Goal: Information Seeking & Learning: Learn about a topic

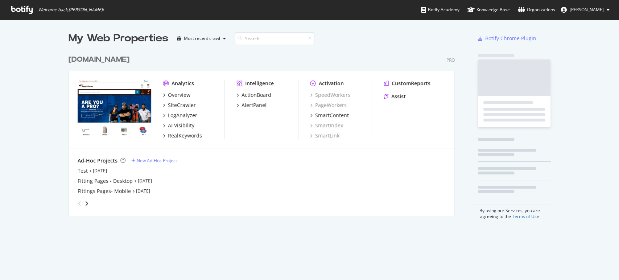
scroll to position [274, 612]
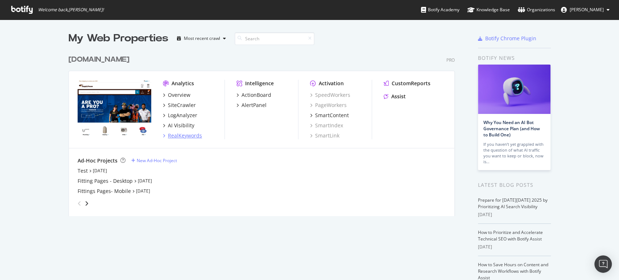
click at [180, 135] on div "RealKeywords" at bounding box center [185, 135] width 34 height 7
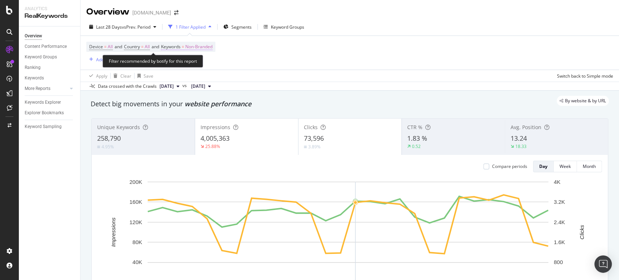
click at [211, 45] on span "Non-Branded" at bounding box center [198, 47] width 27 height 10
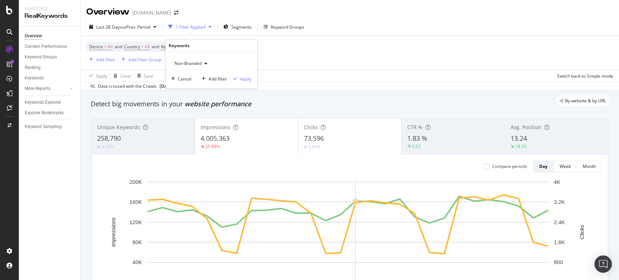
click at [203, 63] on div "button" at bounding box center [206, 64] width 9 height 4
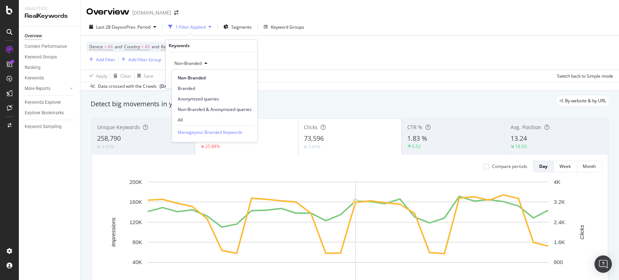
drag, startPoint x: 193, startPoint y: 119, endPoint x: 229, endPoint y: 41, distance: 85.4
click at [193, 118] on span "All" at bounding box center [215, 120] width 74 height 7
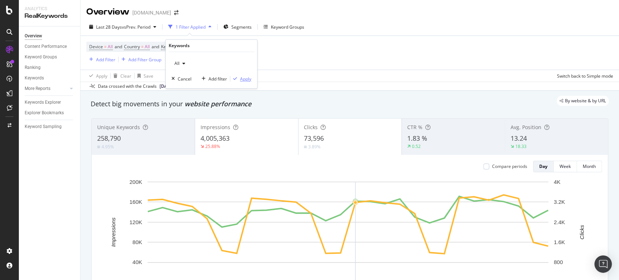
click at [250, 79] on div "Apply" at bounding box center [245, 79] width 11 height 6
click at [264, 24] on div "Keyword Groups" at bounding box center [284, 27] width 41 height 6
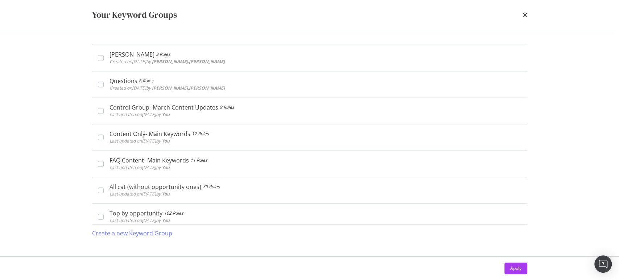
click at [523, 18] on div "times" at bounding box center [525, 15] width 4 height 12
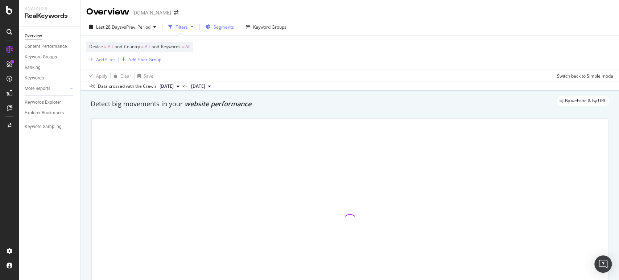
click at [226, 29] on span "Segments" at bounding box center [224, 27] width 20 height 6
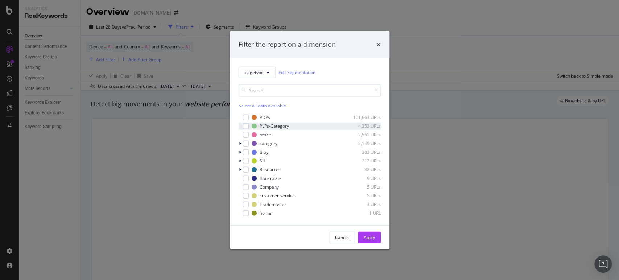
click at [250, 126] on div "PLPs-Category 4,353 URLs" at bounding box center [310, 125] width 142 height 7
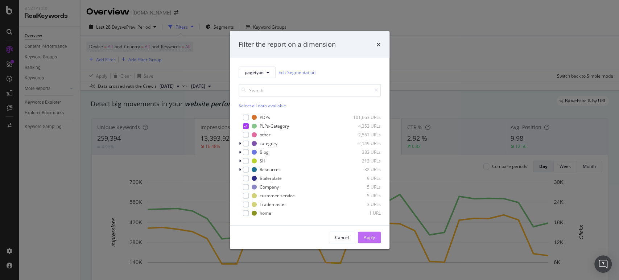
click at [365, 239] on div "Apply" at bounding box center [369, 237] width 11 height 6
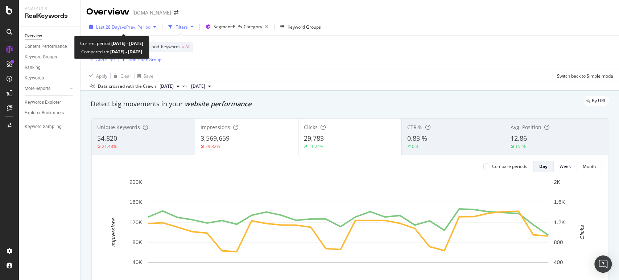
click at [145, 23] on div "Last 28 Days vs Prev. Period" at bounding box center [122, 26] width 73 height 11
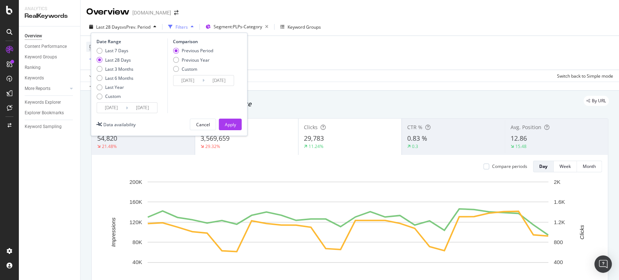
click at [121, 108] on input "[DATE]" at bounding box center [111, 108] width 29 height 10
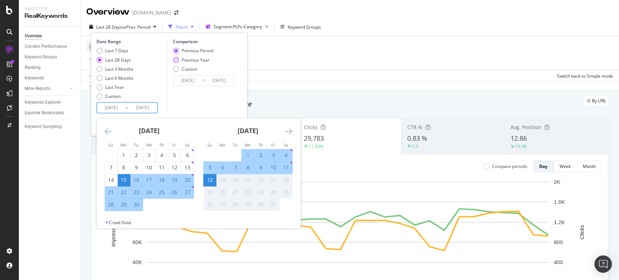
click at [202, 59] on div "Previous Year" at bounding box center [196, 60] width 28 height 6
type input "[DATE]"
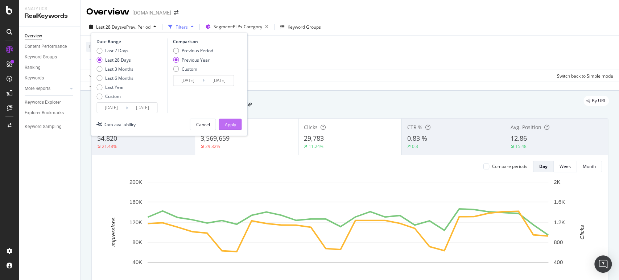
click at [223, 120] on button "Apply" at bounding box center [230, 125] width 23 height 12
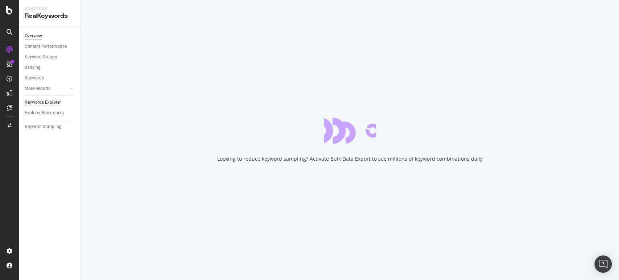
click at [52, 106] on div "Keywords Explorer" at bounding box center [43, 103] width 36 height 8
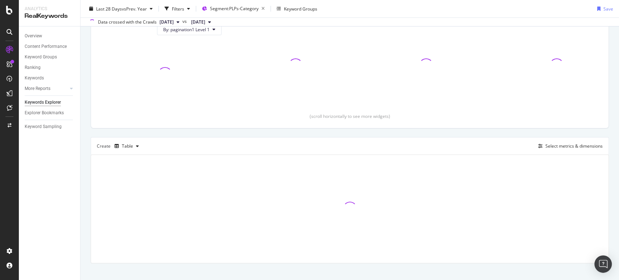
scroll to position [97, 0]
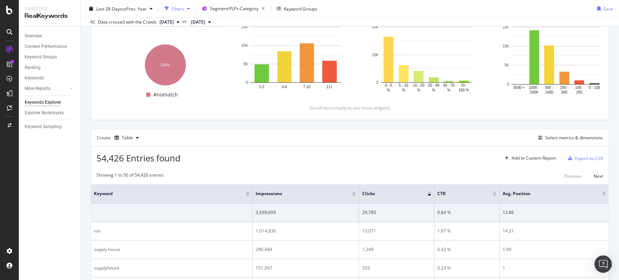
click at [176, 9] on div "Filters" at bounding box center [178, 8] width 12 height 6
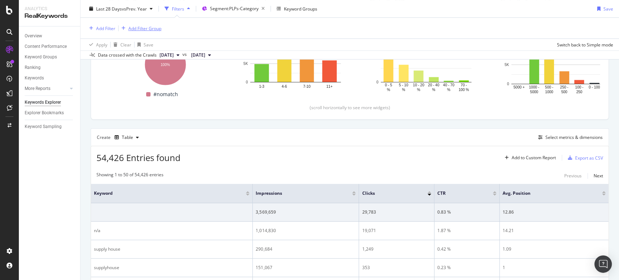
click at [153, 29] on div "Add Filter Group" at bounding box center [144, 28] width 33 height 6
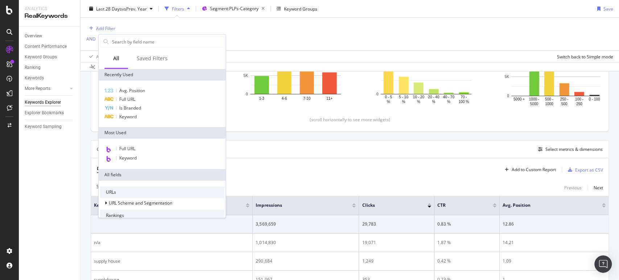
scroll to position [142, 0]
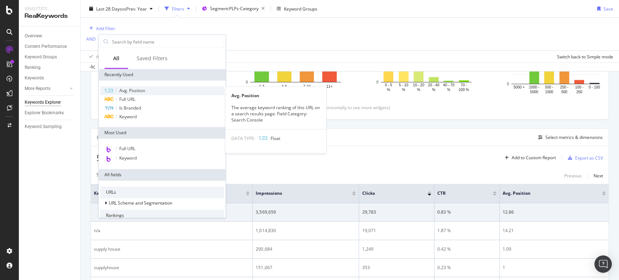
click at [147, 91] on div "Avg. Position" at bounding box center [162, 90] width 124 height 9
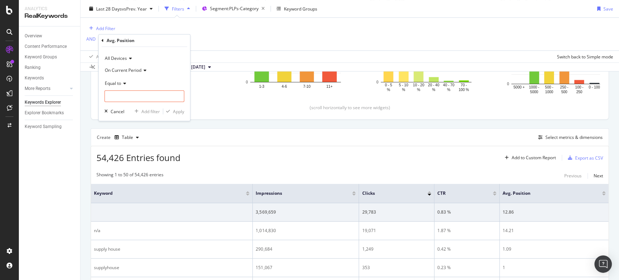
click at [235, 130] on div "Create Table Select metrics & dimensions" at bounding box center [350, 136] width 518 height 17
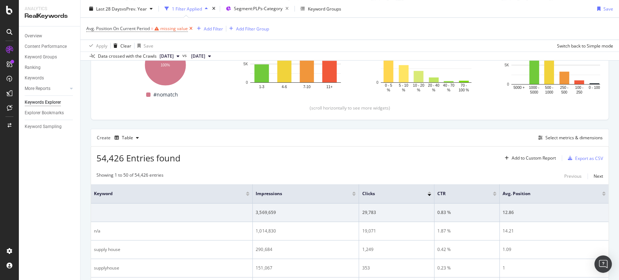
click at [194, 28] on icon at bounding box center [191, 28] width 6 height 7
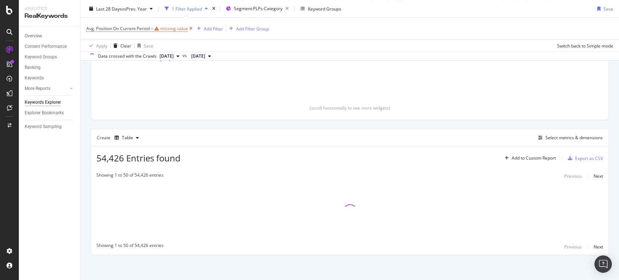
scroll to position [131, 0]
click at [191, 28] on icon at bounding box center [191, 28] width 6 height 7
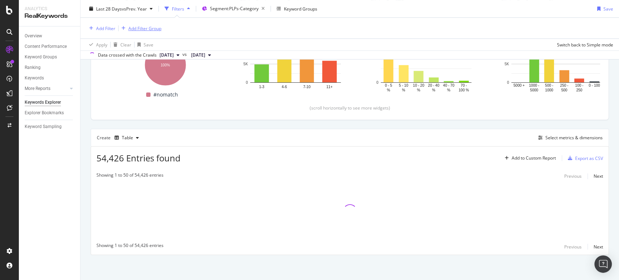
click at [157, 26] on div "Add Filter Group" at bounding box center [144, 28] width 33 height 6
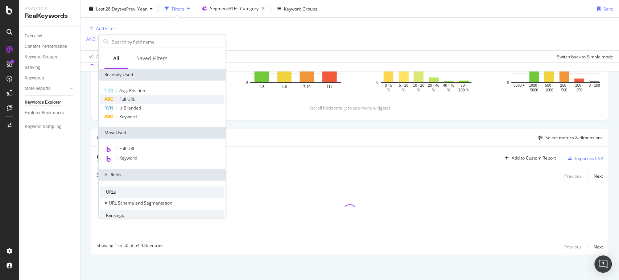
click at [126, 102] on span "Full URL" at bounding box center [127, 99] width 16 height 6
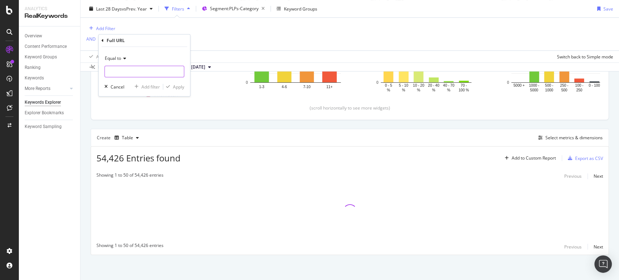
click at [124, 71] on input "text" at bounding box center [144, 72] width 79 height 12
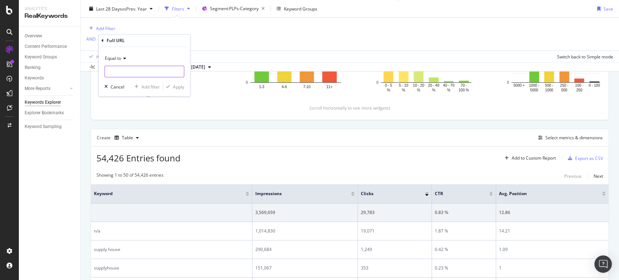
paste input "[URL][DOMAIN_NAME]"
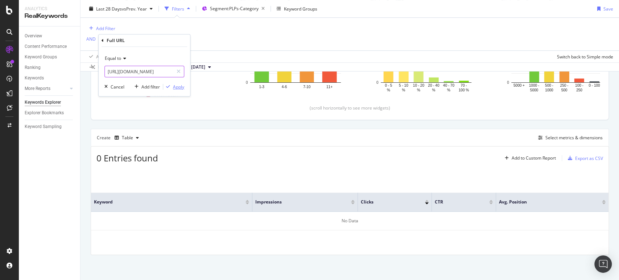
type input "[URL][DOMAIN_NAME]"
click at [174, 88] on div "Apply" at bounding box center [178, 87] width 11 height 6
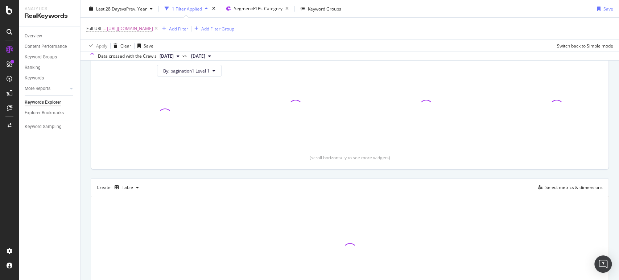
scroll to position [131, 0]
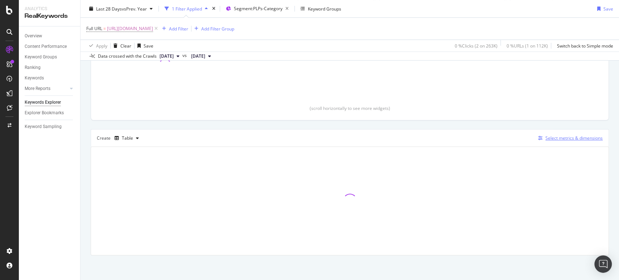
click at [538, 139] on icon "button" at bounding box center [540, 138] width 4 height 4
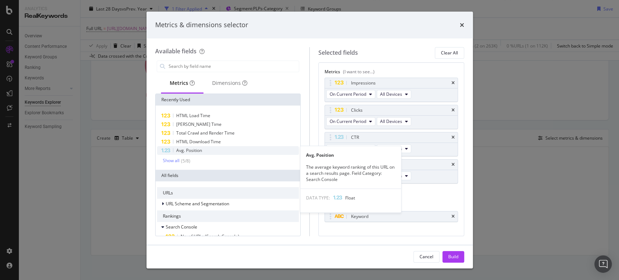
click at [222, 146] on div "Avg. Position" at bounding box center [228, 150] width 142 height 9
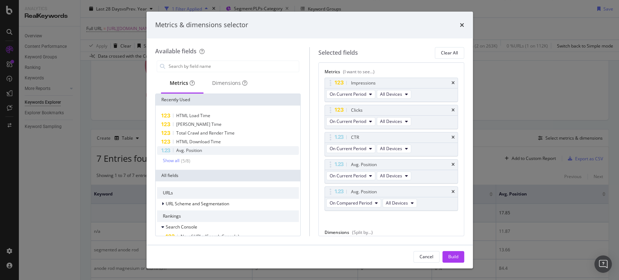
click at [222, 146] on div "Avg. Position" at bounding box center [228, 150] width 142 height 9
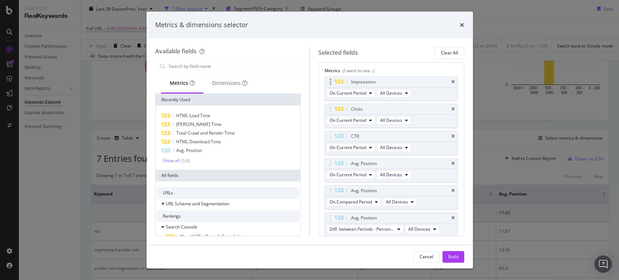
click at [452, 83] on div "Impressions" at bounding box center [391, 82] width 133 height 10
click at [452, 81] on icon "times" at bounding box center [453, 82] width 3 height 4
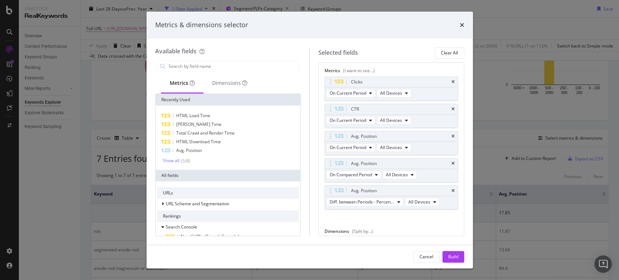
click at [452, 81] on icon "times" at bounding box center [453, 82] width 3 height 4
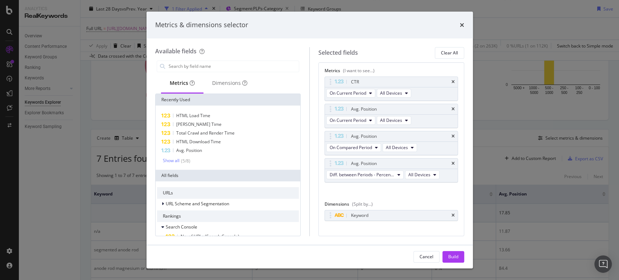
click at [452, 81] on icon "times" at bounding box center [453, 82] width 3 height 4
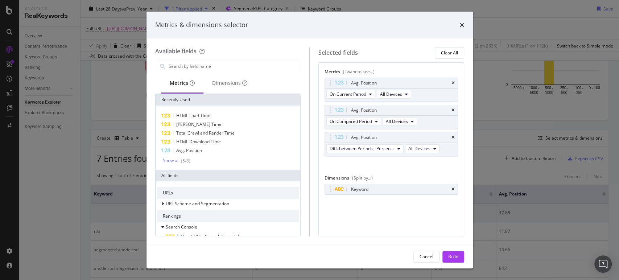
scroll to position [0, 0]
click at [232, 147] on div "Avg. Position" at bounding box center [228, 150] width 142 height 9
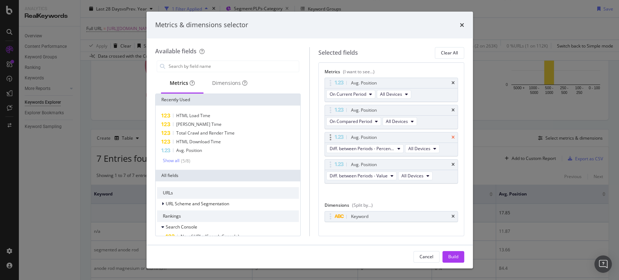
click at [452, 136] on icon "times" at bounding box center [453, 137] width 3 height 4
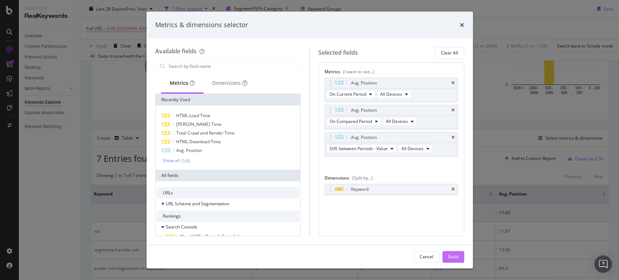
click at [447, 255] on button "Build" at bounding box center [454, 257] width 22 height 12
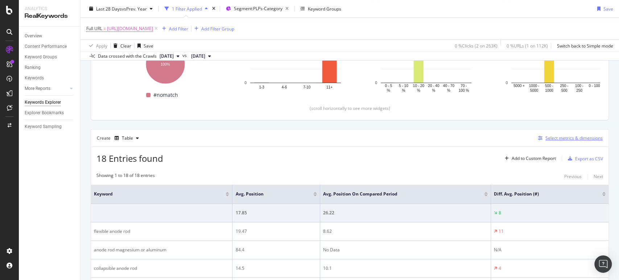
click at [538, 139] on icon "button" at bounding box center [540, 138] width 4 height 4
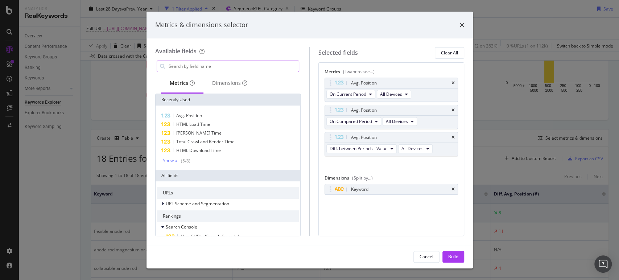
click at [206, 67] on input "modal" at bounding box center [233, 66] width 131 height 11
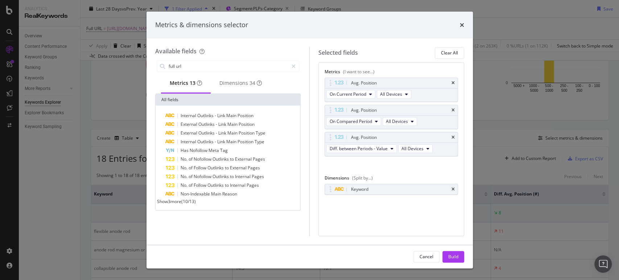
click at [185, 210] on div "Internal Outlinks - Link Main Position External Outlinks - Link Main Position E…" at bounding box center [228, 158] width 145 height 105
click at [181, 205] on span "Show 3 more" at bounding box center [169, 201] width 24 height 6
click at [205, 70] on input "full url" at bounding box center [228, 66] width 121 height 11
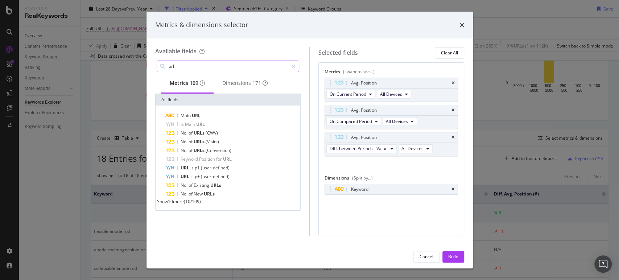
type input "url"
click at [184, 205] on span "Show 10 more" at bounding box center [170, 201] width 27 height 6
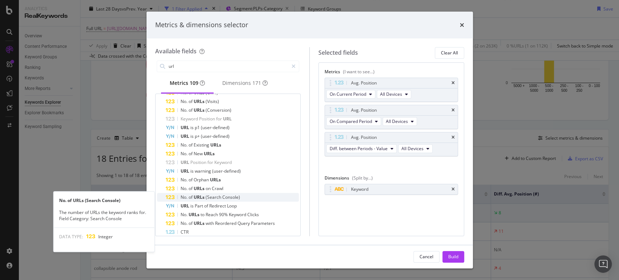
scroll to position [67, 0]
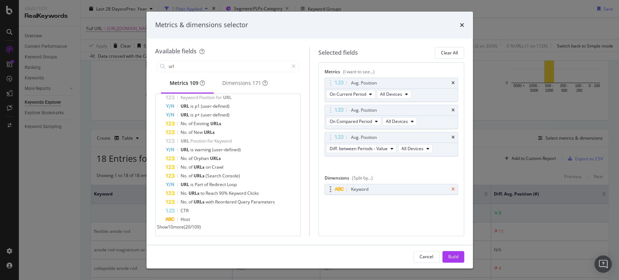
click at [452, 190] on icon "times" at bounding box center [453, 189] width 3 height 4
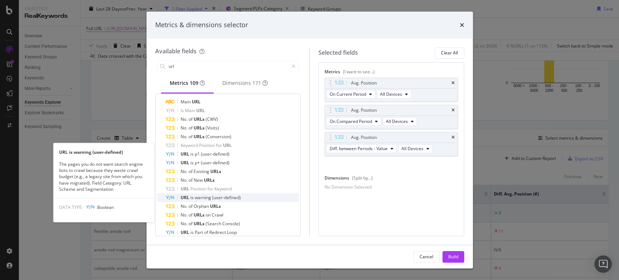
scroll to position [0, 0]
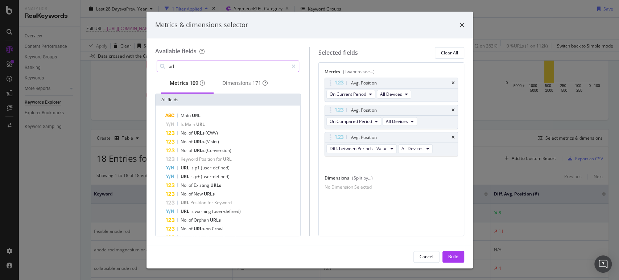
click at [199, 65] on input "url" at bounding box center [228, 66] width 121 height 11
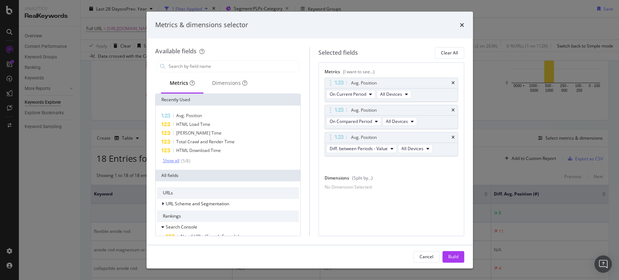
click at [177, 159] on div "Show all" at bounding box center [171, 160] width 17 height 5
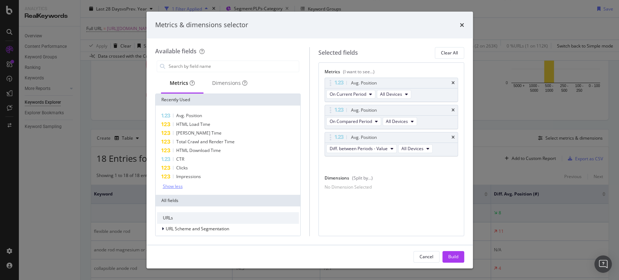
click at [163, 184] on div "Show less" at bounding box center [173, 186] width 20 height 5
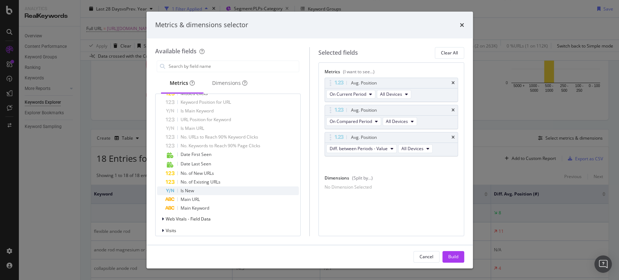
scroll to position [322, 0]
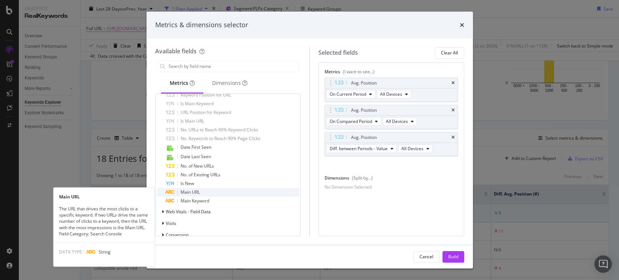
click at [213, 194] on div "Main URL" at bounding box center [232, 192] width 133 height 9
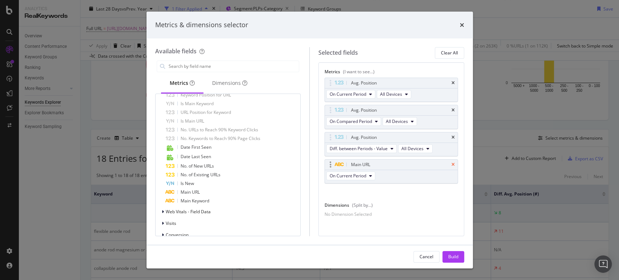
click at [452, 163] on icon "times" at bounding box center [453, 165] width 3 height 4
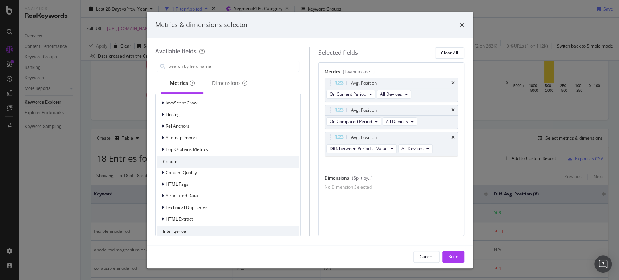
scroll to position [541, 0]
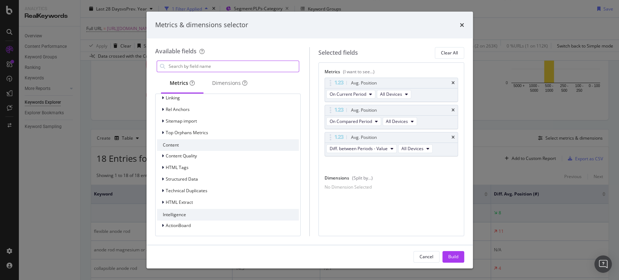
click at [210, 61] on input "modal" at bounding box center [233, 66] width 131 height 11
click at [229, 82] on div "Dimensions" at bounding box center [229, 82] width 35 height 7
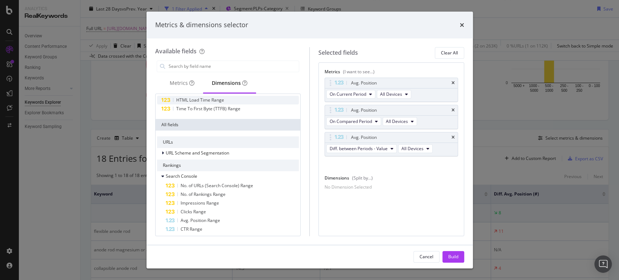
scroll to position [0, 0]
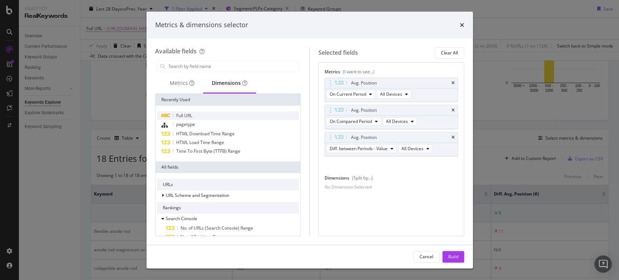
click at [207, 116] on div "Full URL" at bounding box center [228, 115] width 142 height 9
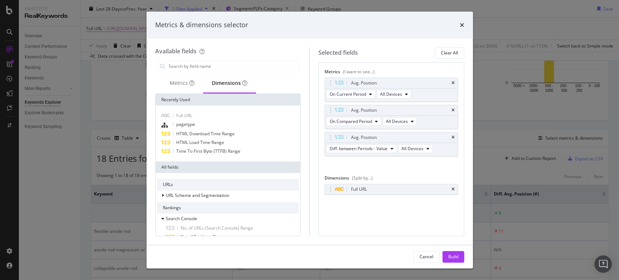
click at [451, 254] on div "Build" at bounding box center [453, 257] width 10 height 6
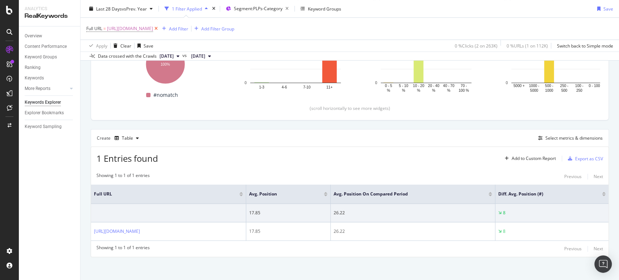
click at [159, 29] on icon at bounding box center [156, 28] width 6 height 7
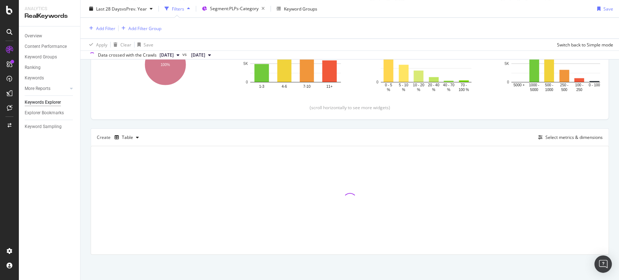
scroll to position [130, 0]
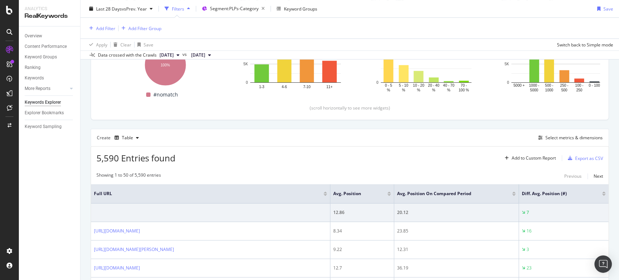
click at [514, 194] on div at bounding box center [514, 195] width 4 height 2
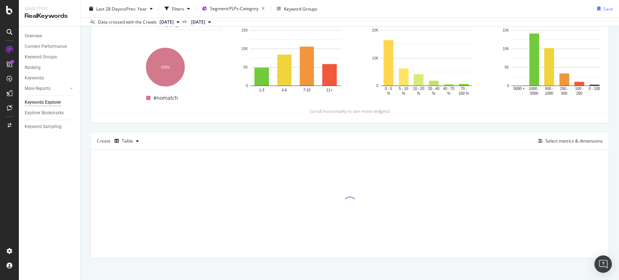
scroll to position [97, 0]
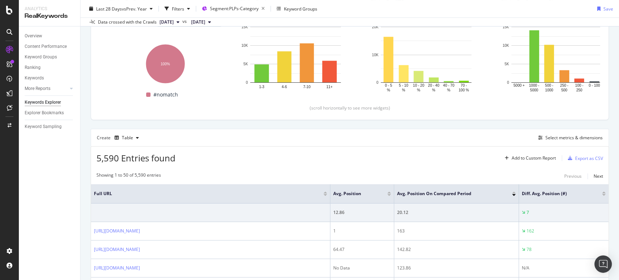
click at [602, 194] on div at bounding box center [604, 195] width 4 height 2
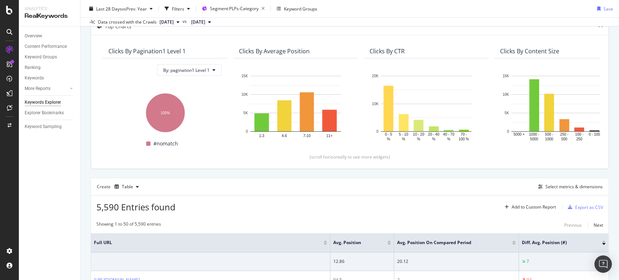
scroll to position [121, 0]
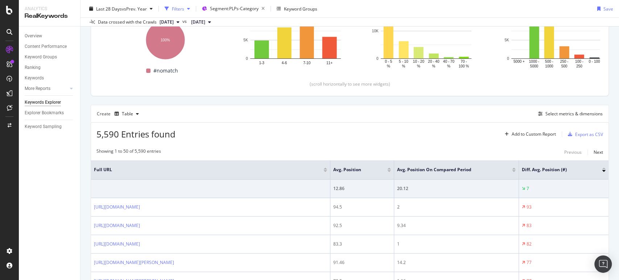
click at [184, 8] on div "Filters" at bounding box center [178, 8] width 12 height 6
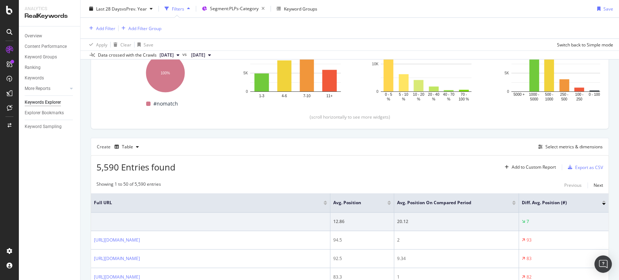
scroll to position [154, 0]
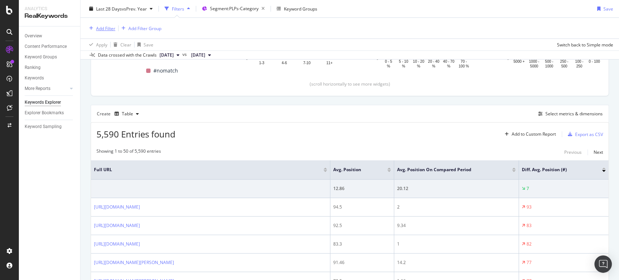
click at [111, 28] on div "Add Filter" at bounding box center [105, 28] width 19 height 6
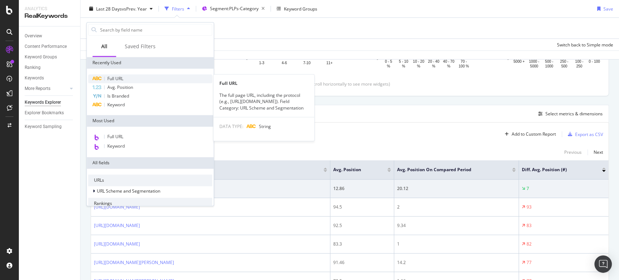
click at [107, 81] on span "Full URL" at bounding box center [115, 78] width 16 height 6
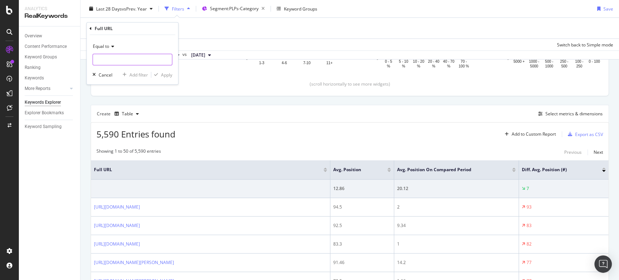
click at [109, 60] on input "text" at bounding box center [132, 60] width 79 height 12
paste input "[URL][DOMAIN_NAME]"
type input "[URL][DOMAIN_NAME]"
click at [164, 74] on div "Apply" at bounding box center [166, 75] width 11 height 6
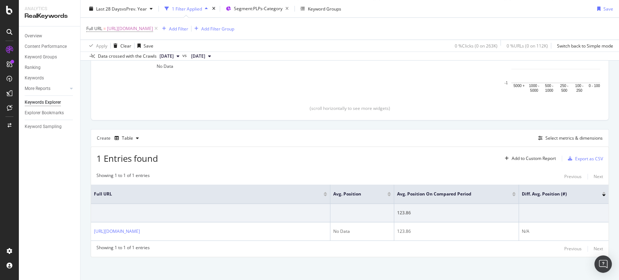
scroll to position [133, 0]
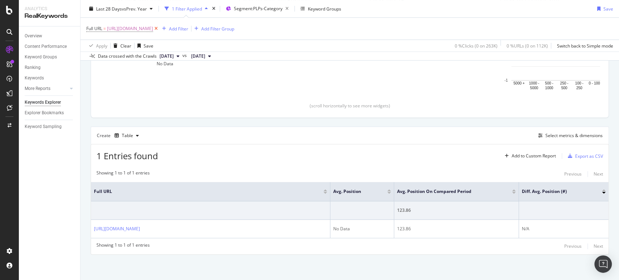
click at [159, 29] on icon at bounding box center [156, 28] width 6 height 7
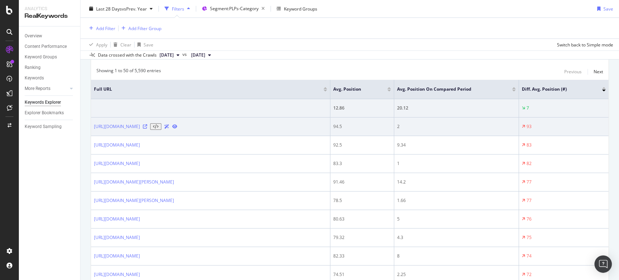
scroll to position [33, 0]
